Goal: Task Accomplishment & Management: Complete application form

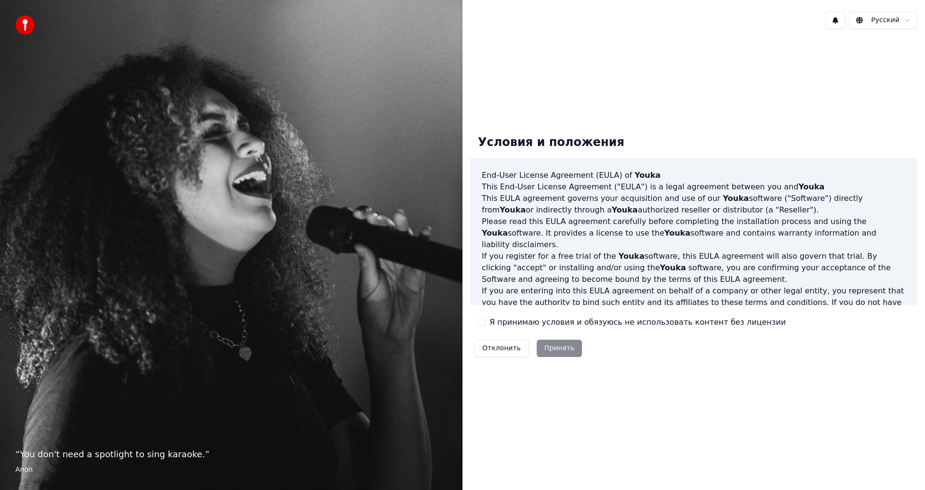
click at [551, 346] on div "Отклонить Принять" at bounding box center [528, 348] width 116 height 25
click at [558, 348] on div "Отклонить Принять" at bounding box center [528, 348] width 116 height 25
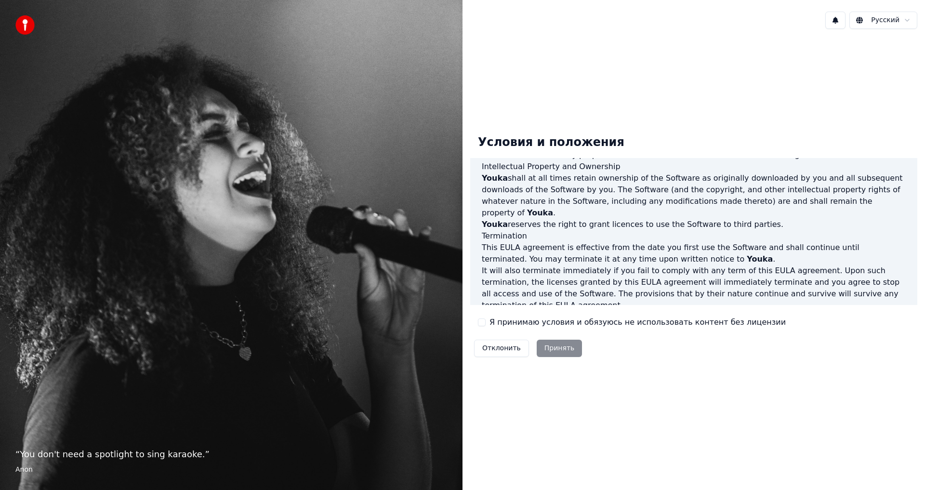
scroll to position [385, 0]
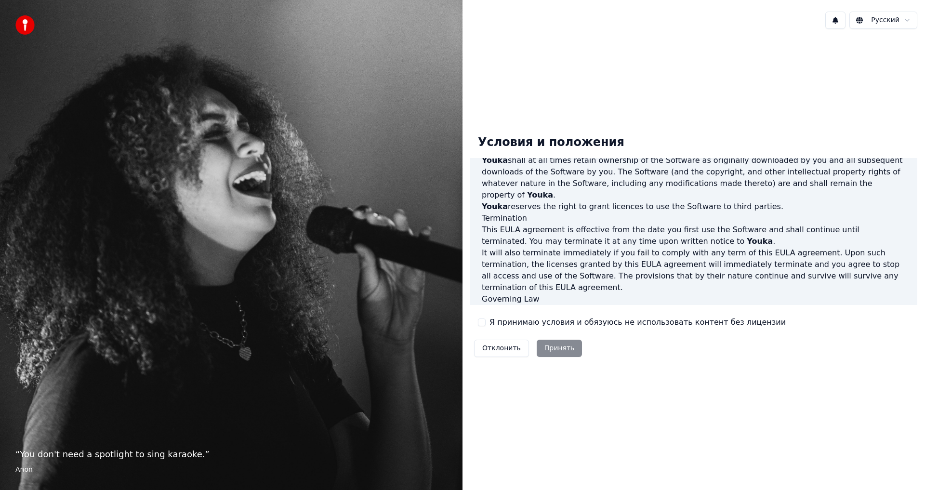
click at [744, 322] on label "Я принимаю условия и обязуюсь не использовать контент без лицензии" at bounding box center [638, 323] width 296 height 12
click at [486, 322] on button "Я принимаю условия и обязуюсь не использовать контент без лицензии" at bounding box center [482, 323] width 8 height 8
click at [566, 344] on button "Принять" at bounding box center [560, 348] width 46 height 17
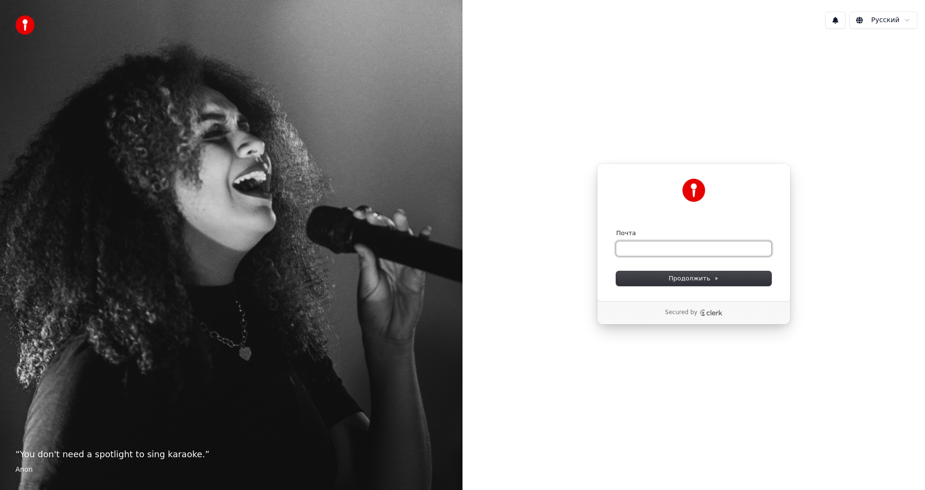
click at [670, 253] on input "Почта" at bounding box center [693, 248] width 155 height 14
click at [677, 276] on span "Продолжить" at bounding box center [694, 278] width 51 height 9
type input "**********"
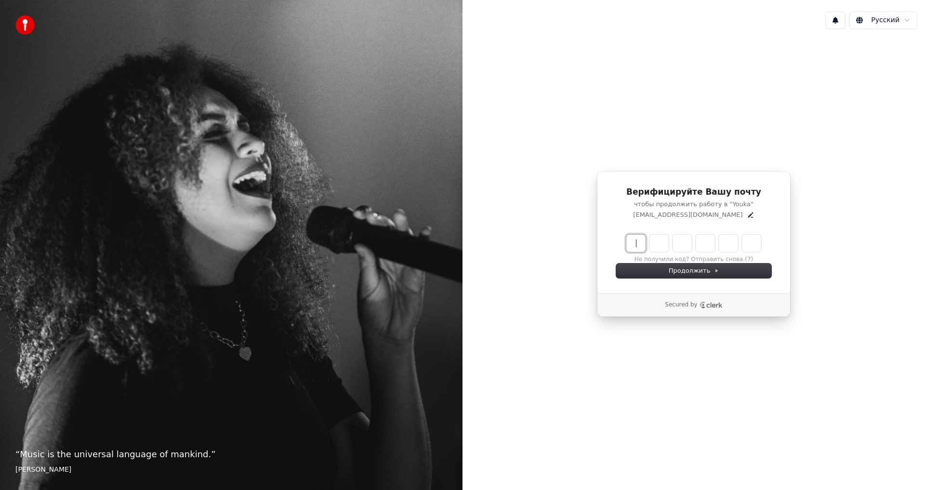
click at [627, 242] on input "Enter verification code" at bounding box center [703, 243] width 154 height 17
type input "******"
